Goal: Information Seeking & Learning: Learn about a topic

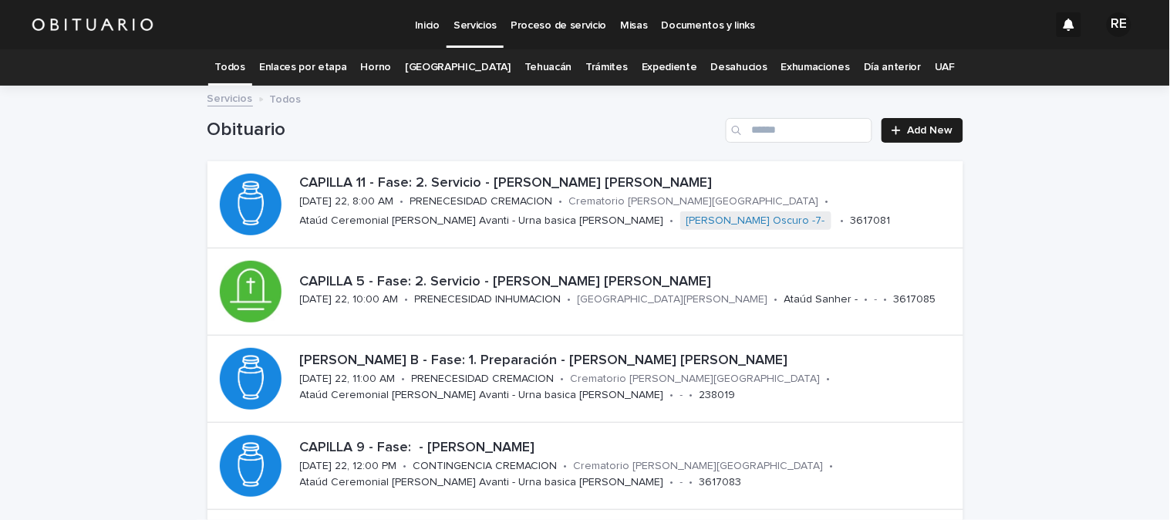
click at [245, 63] on link "Todos" at bounding box center [230, 67] width 30 height 36
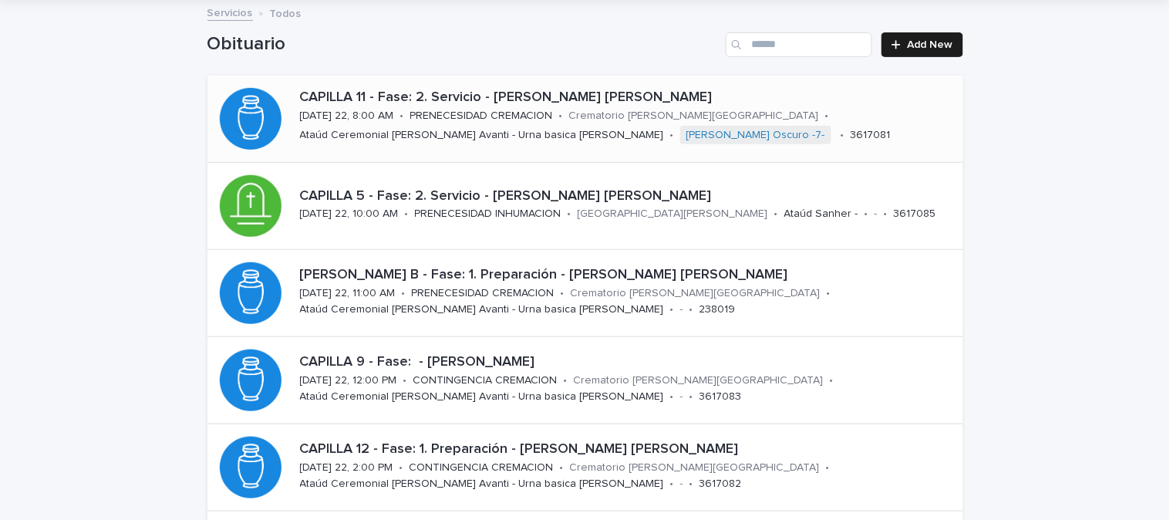
click at [525, 96] on p "CAPILLA 11 - Fase: 2. Servicio - [PERSON_NAME] [PERSON_NAME]" at bounding box center [628, 97] width 657 height 17
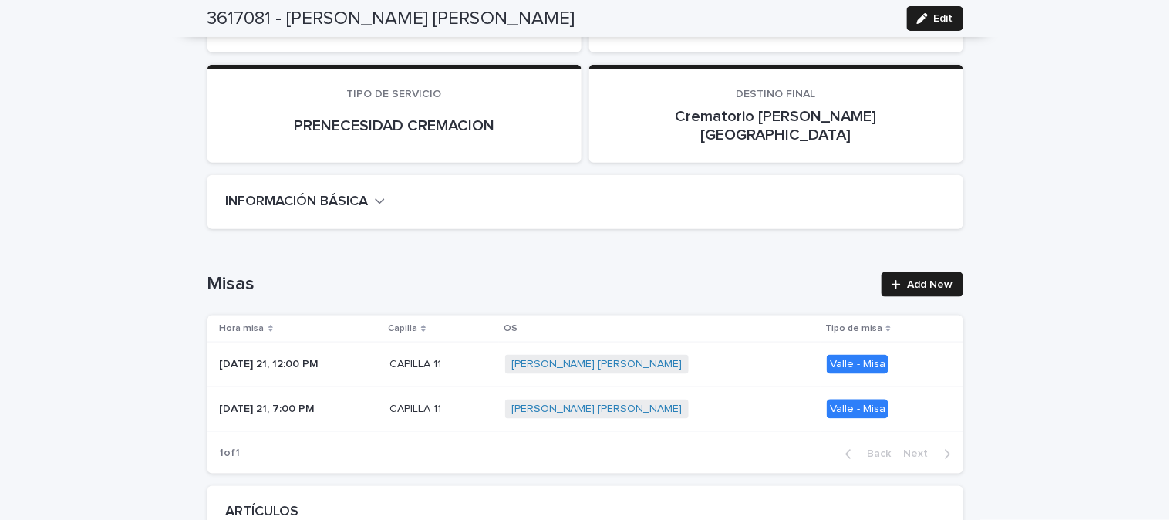
scroll to position [257, 0]
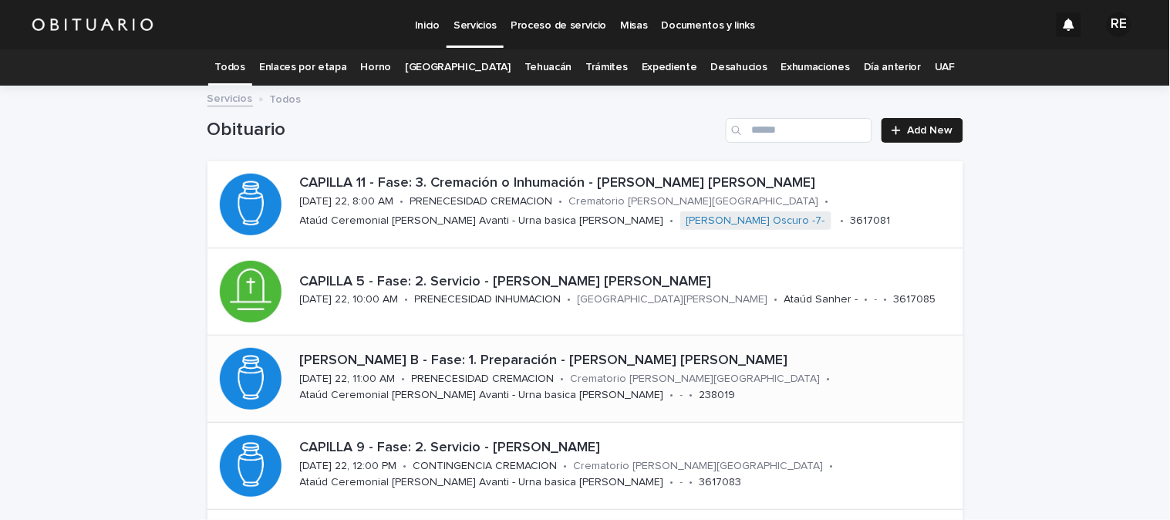
scroll to position [86, 0]
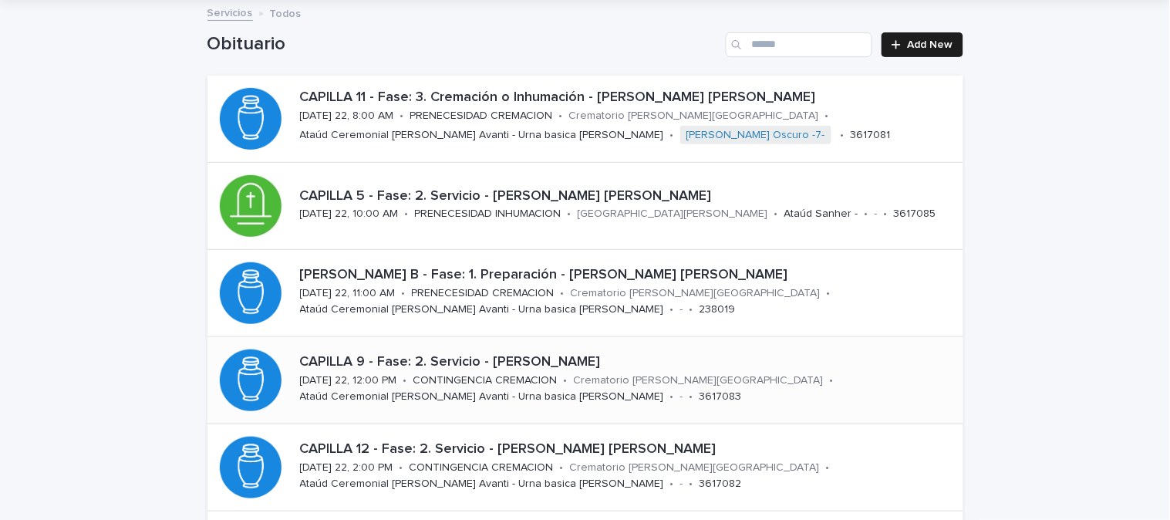
click at [495, 364] on p "CAPILLA 9 - Fase: 2. Servicio - [PERSON_NAME]" at bounding box center [628, 362] width 657 height 17
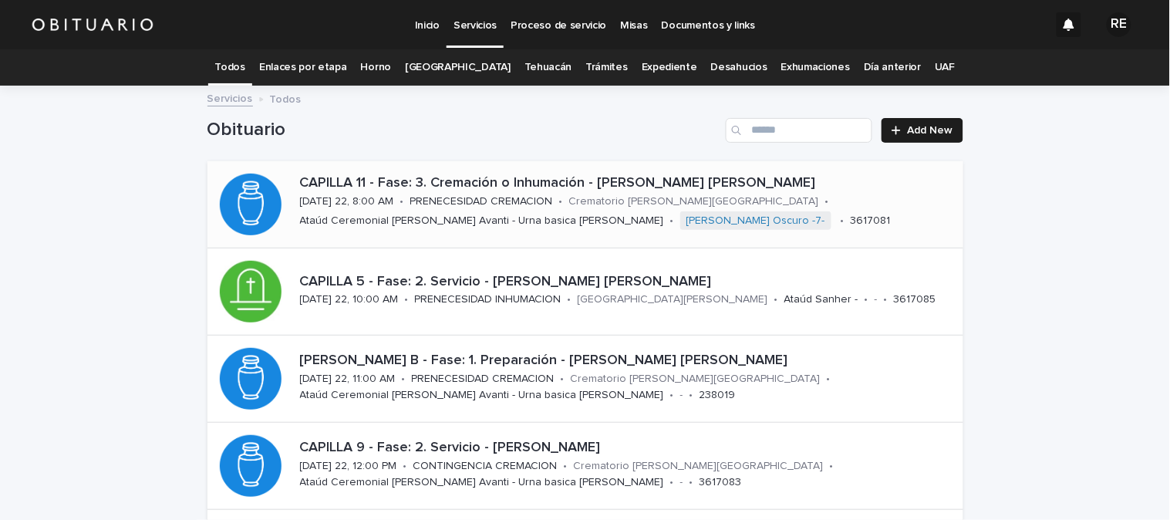
click at [505, 218] on p "Ataúd Ceremonial [PERSON_NAME] Avanti - Urna basica [PERSON_NAME]" at bounding box center [482, 220] width 364 height 13
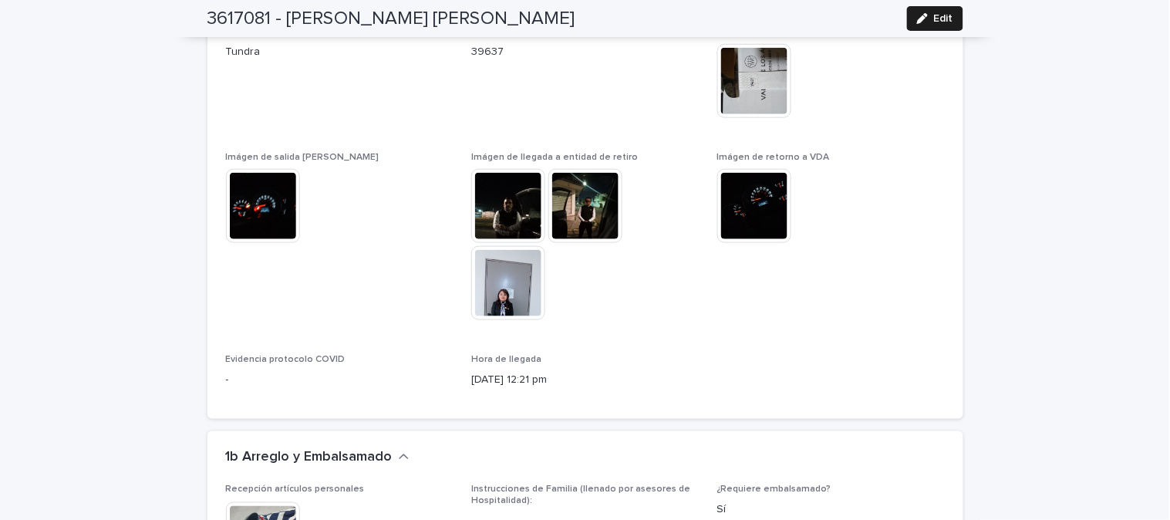
scroll to position [1800, 0]
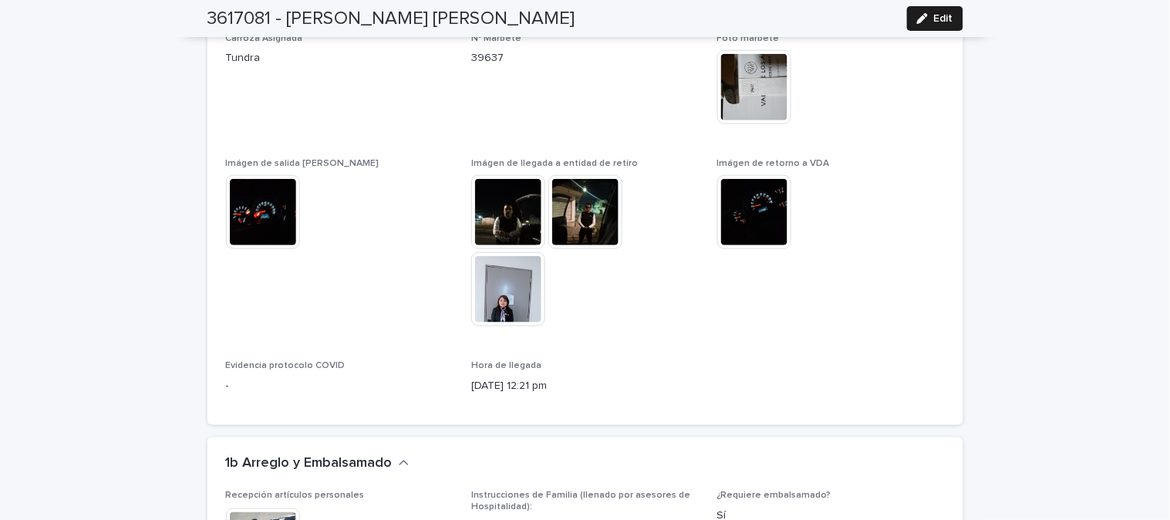
click at [506, 252] on img at bounding box center [508, 289] width 74 height 74
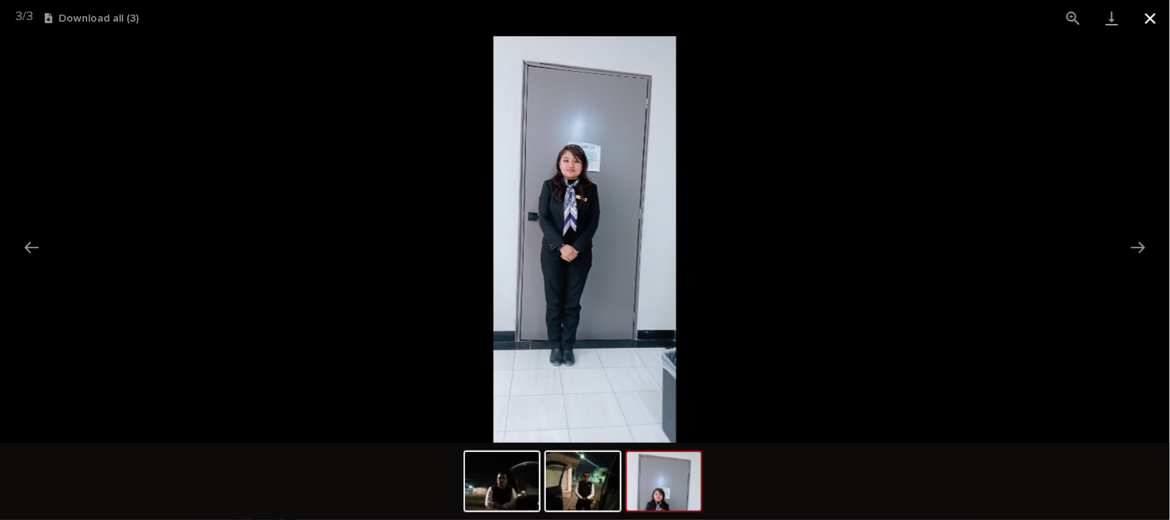
click at [1158, 2] on button "Close gallery" at bounding box center [1151, 18] width 39 height 36
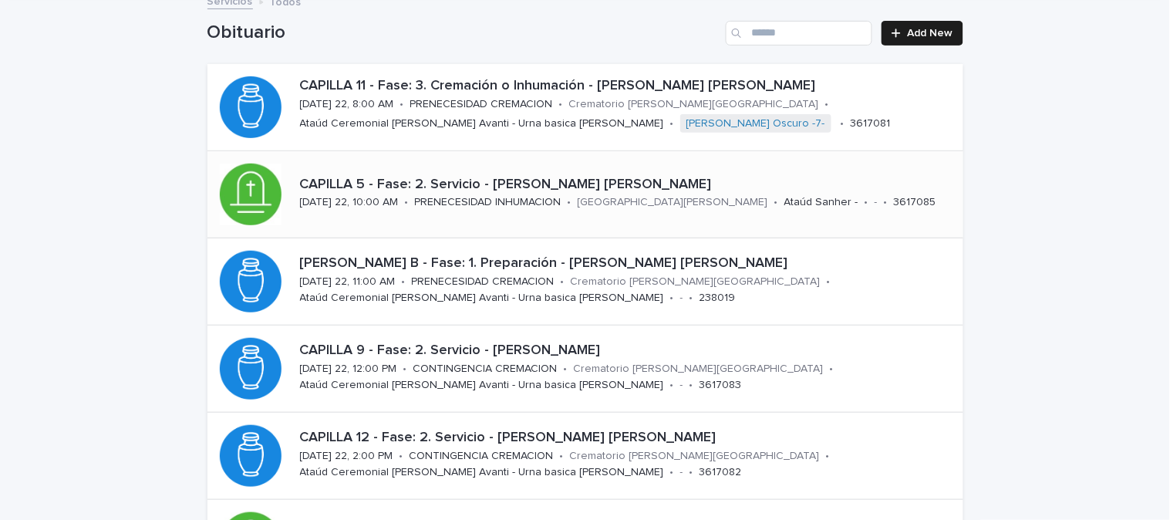
scroll to position [135, 0]
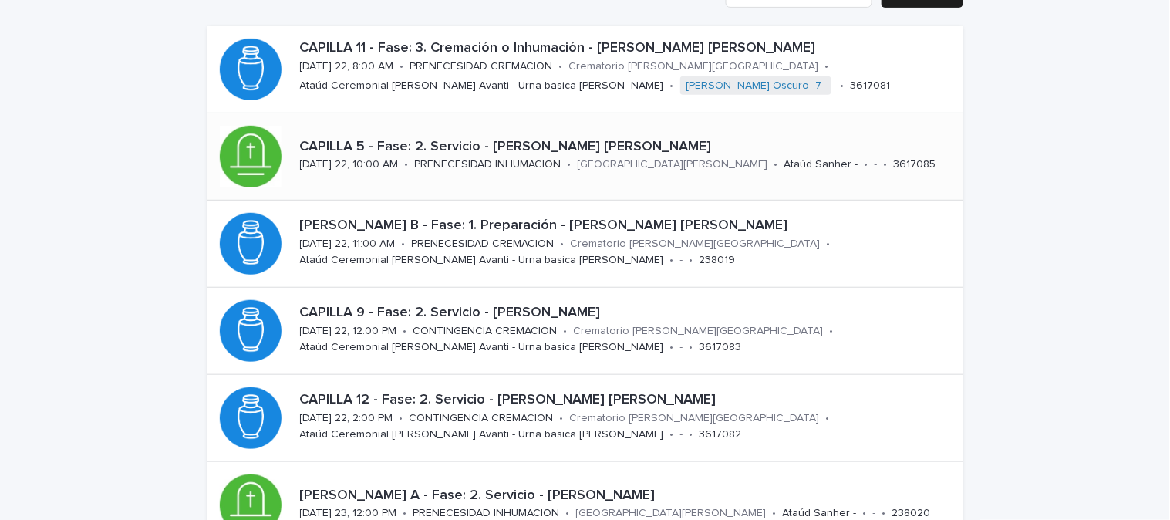
click at [593, 141] on p "CAPILLA 5 - Fase: 2. Servicio - [PERSON_NAME] [PERSON_NAME]" at bounding box center [628, 147] width 657 height 17
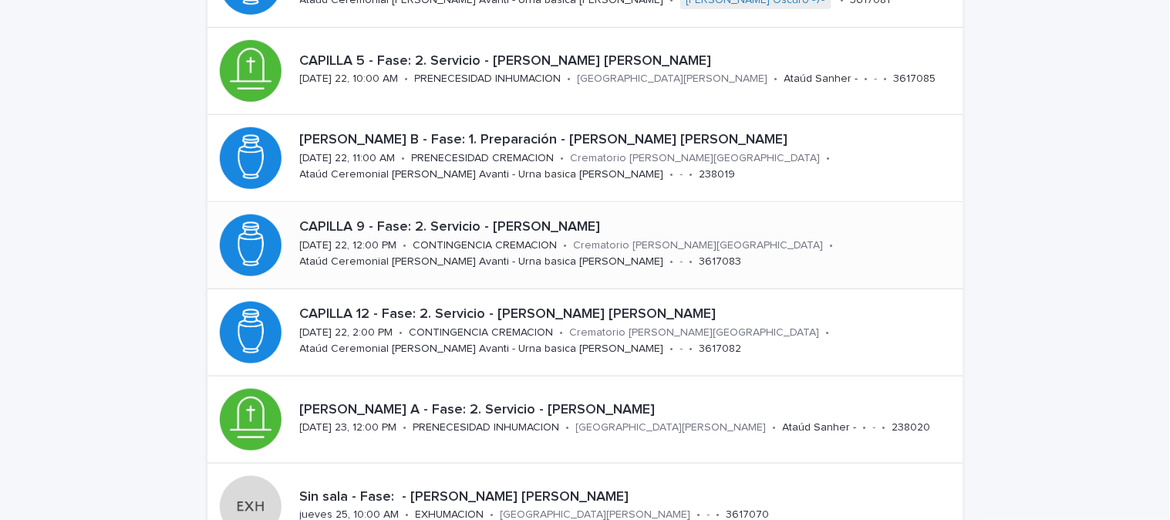
click at [556, 228] on p "CAPILLA 9 - Fase: 2. Servicio - [PERSON_NAME]" at bounding box center [628, 227] width 657 height 17
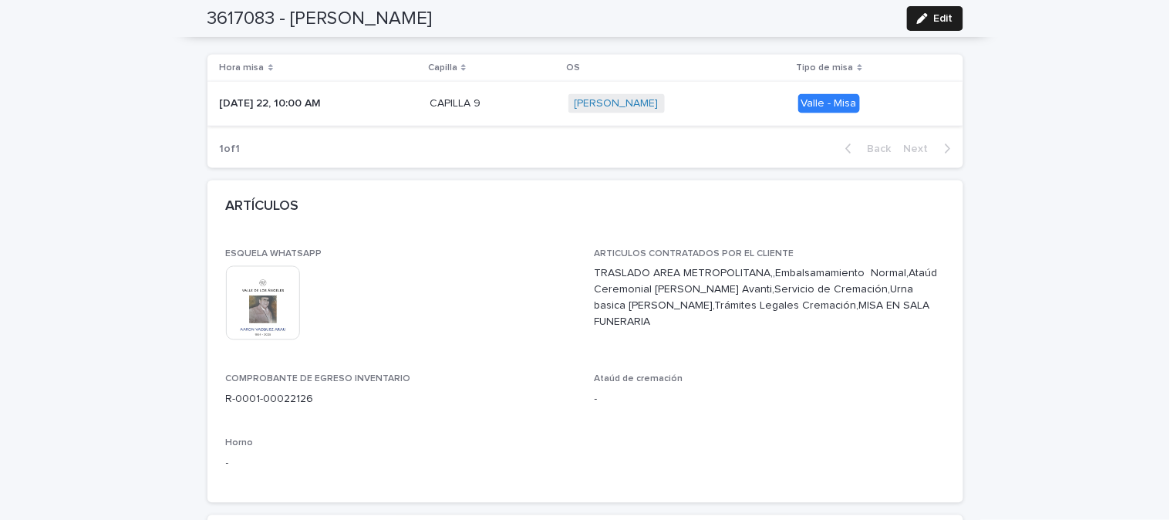
scroll to position [599, 0]
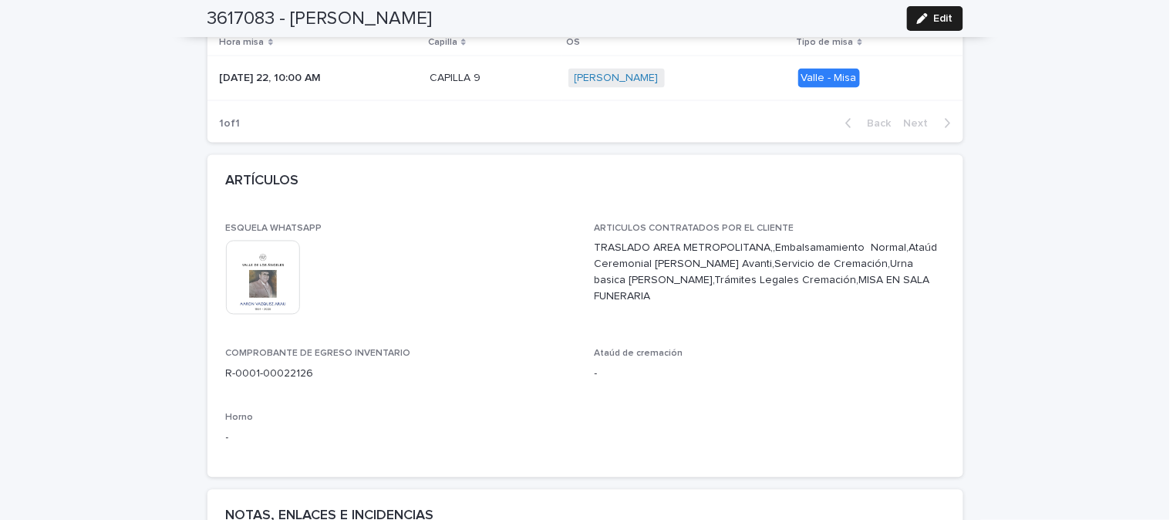
click at [255, 258] on img at bounding box center [263, 278] width 74 height 74
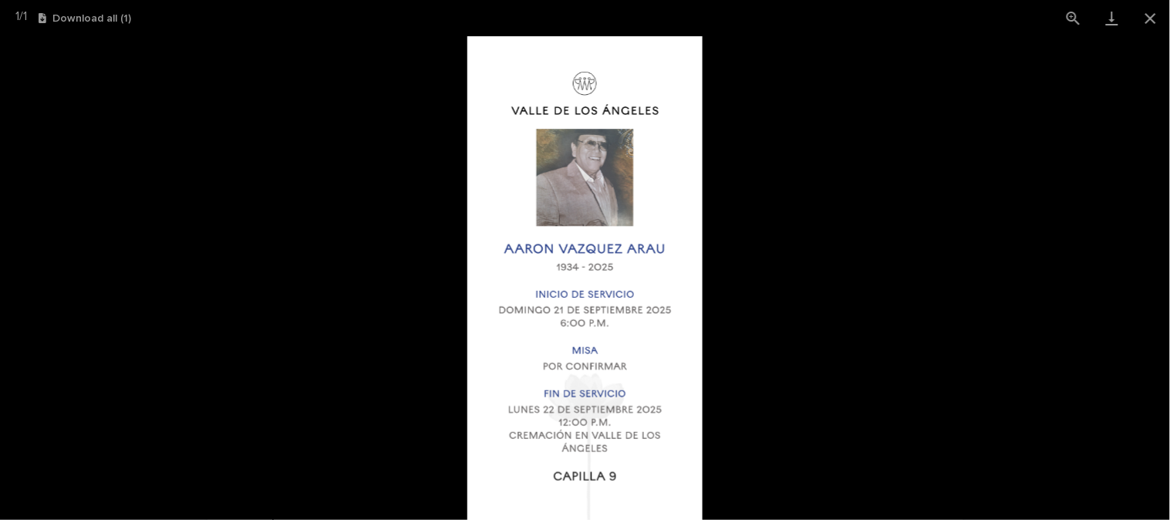
click at [599, 187] on img at bounding box center [586, 278] width 236 height 484
click at [590, 174] on img at bounding box center [586, 278] width 236 height 484
click at [776, 97] on picture at bounding box center [585, 278] width 1170 height 484
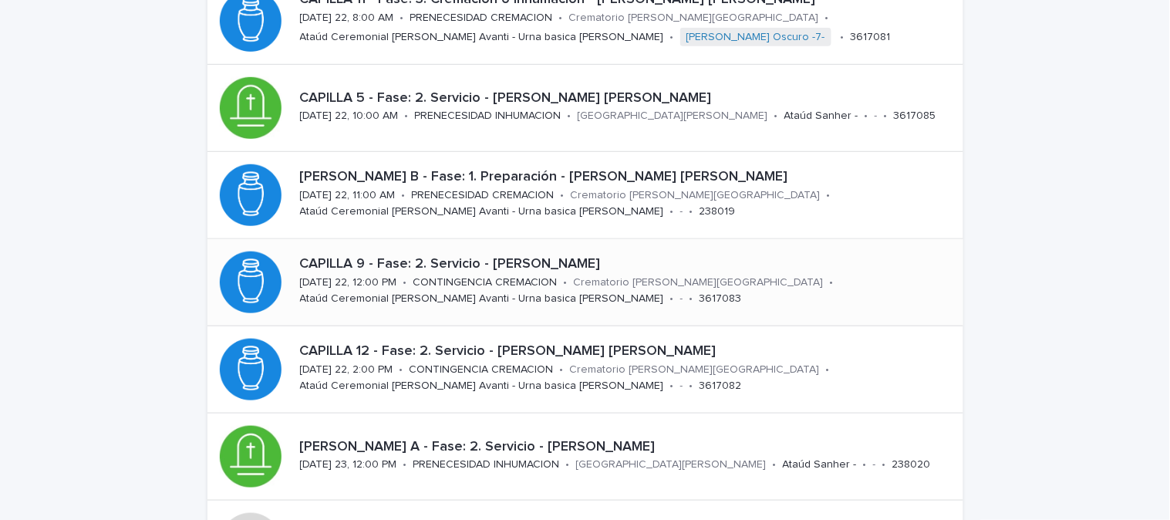
scroll to position [221, 0]
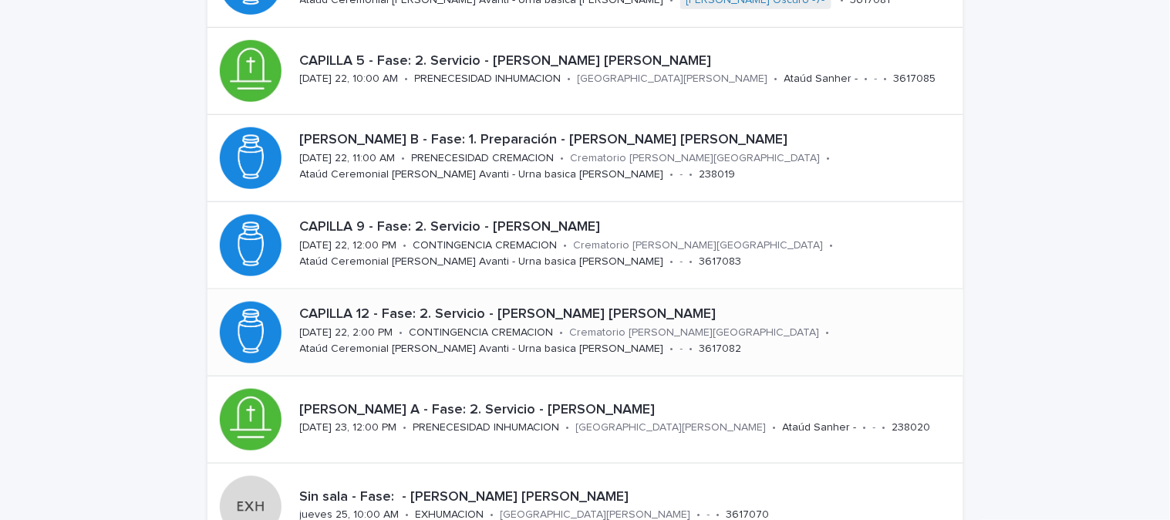
click at [607, 311] on p "CAPILLA 12 - Fase: 2. Servicio - [PERSON_NAME] [PERSON_NAME]" at bounding box center [628, 314] width 657 height 17
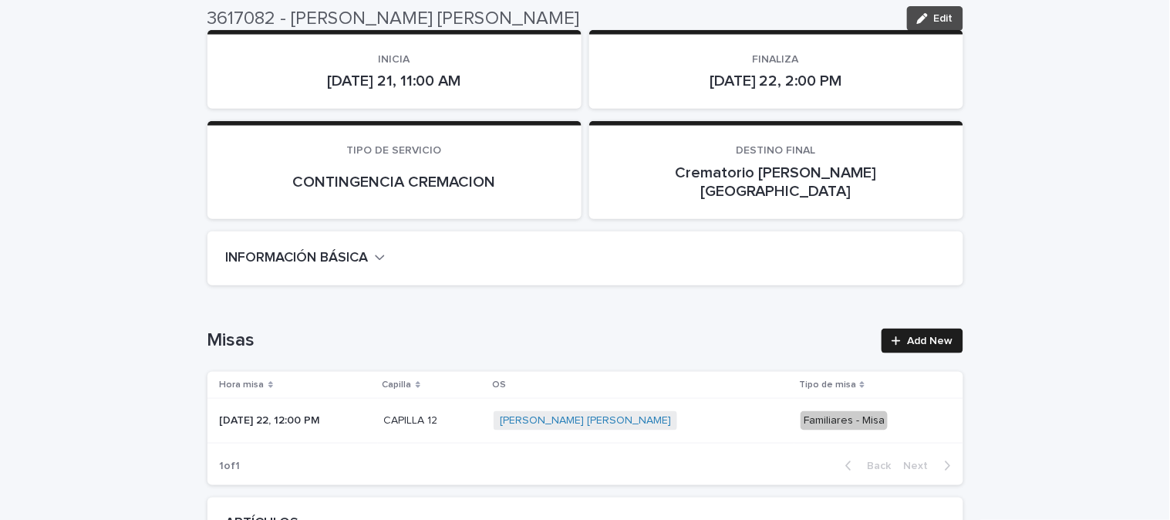
scroll to position [343, 0]
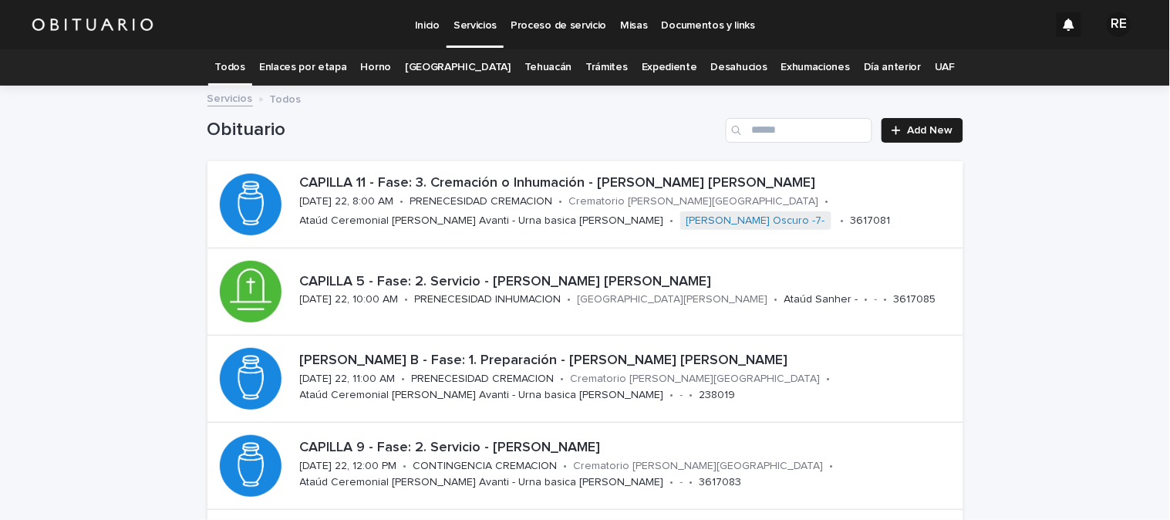
click at [245, 65] on link "Todos" at bounding box center [230, 67] width 30 height 36
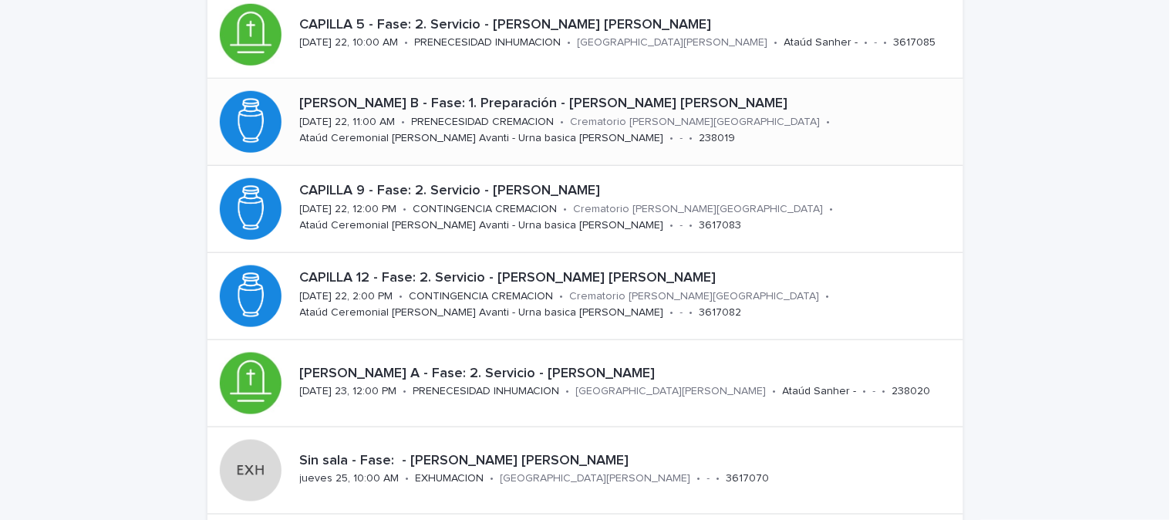
scroll to position [343, 0]
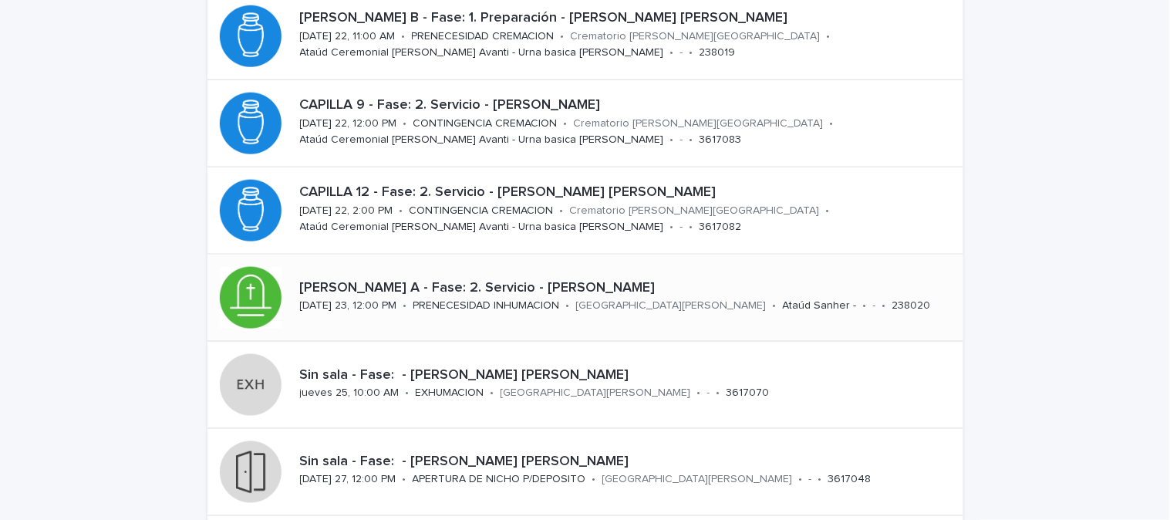
click at [579, 285] on p "[PERSON_NAME] A - Fase: 2. Servicio - [PERSON_NAME]" at bounding box center [628, 288] width 657 height 17
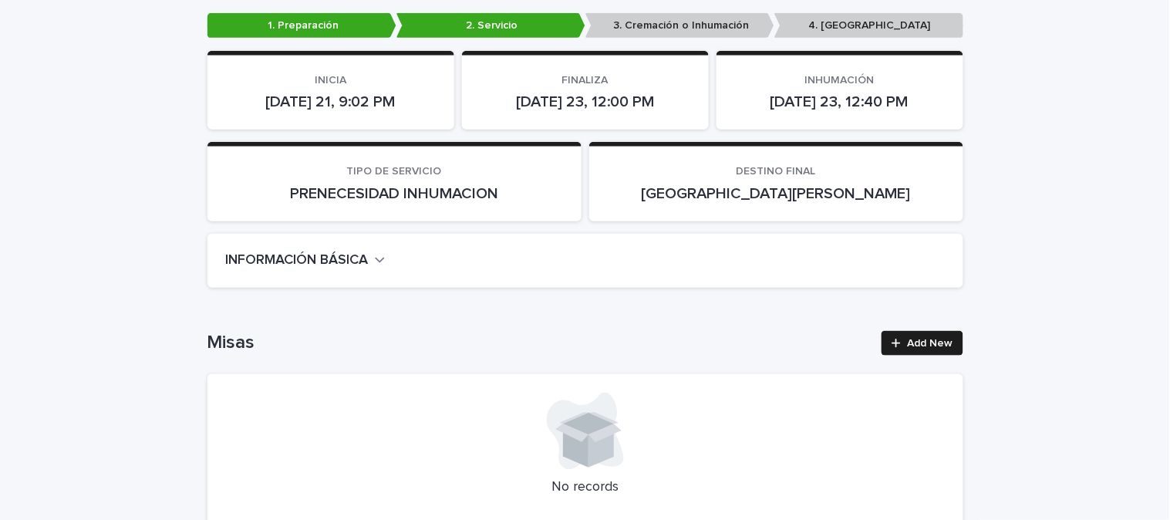
scroll to position [257, 0]
